Goal: Information Seeking & Learning: Learn about a topic

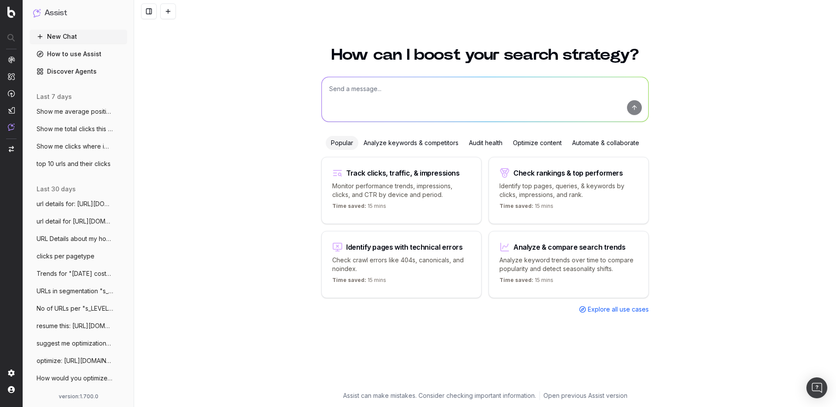
click at [72, 112] on span "Show me average position by URL" at bounding box center [75, 111] width 77 height 9
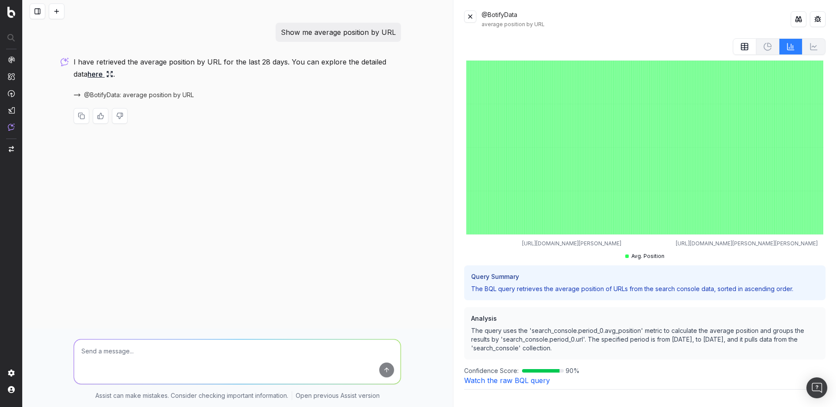
click at [469, 14] on button at bounding box center [470, 16] width 12 height 12
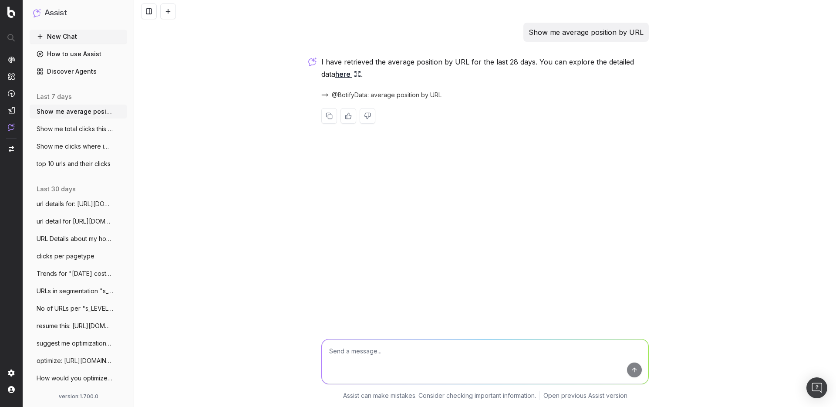
click at [79, 205] on span "url details for: https://www.myer.com.au" at bounding box center [75, 203] width 77 height 9
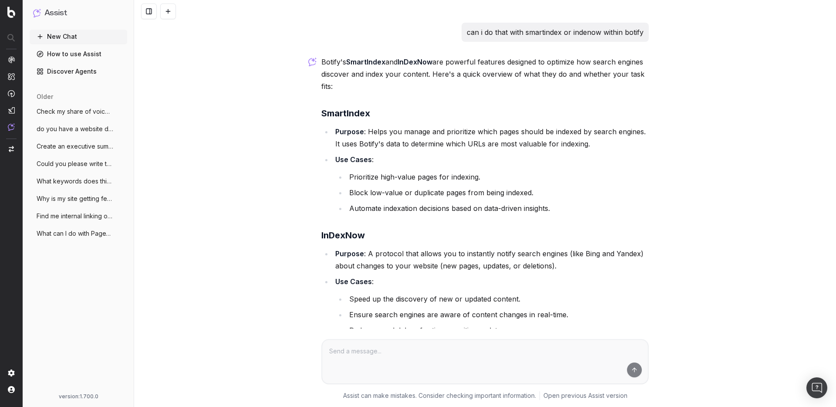
scroll to position [115, 0]
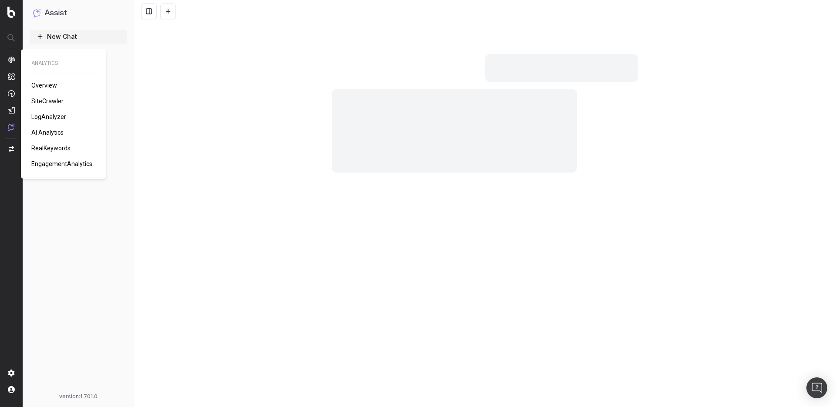
click at [44, 98] on span "SiteCrawler" at bounding box center [47, 101] width 32 height 7
